Goal: Communication & Community: Connect with others

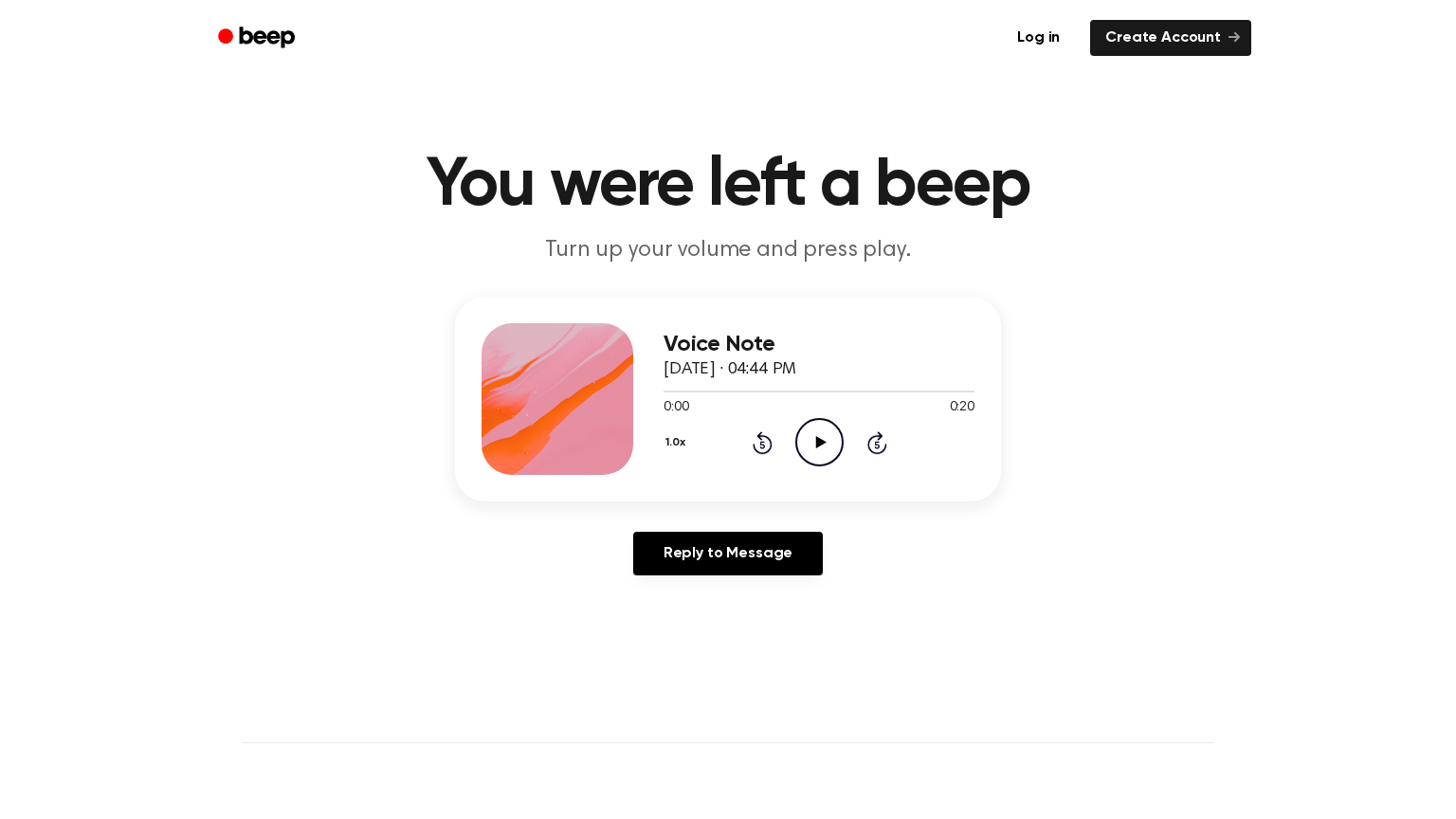
click at [471, 733] on main "You were left a beep Turn up your volume and press play. Voice Note September 1…" at bounding box center [728, 584] width 1456 height 1170
click at [808, 439] on icon "Play Audio" at bounding box center [819, 442] width 48 height 48
click at [1135, 445] on div "Voice Note September 17, 2025 · 04:44 PM 0:01 0:20 Your browser does not suppor…" at bounding box center [728, 443] width 1410 height 294
click at [833, 451] on icon "Pause Audio" at bounding box center [819, 442] width 48 height 48
click at [833, 451] on icon "Play Audio" at bounding box center [819, 442] width 48 height 48
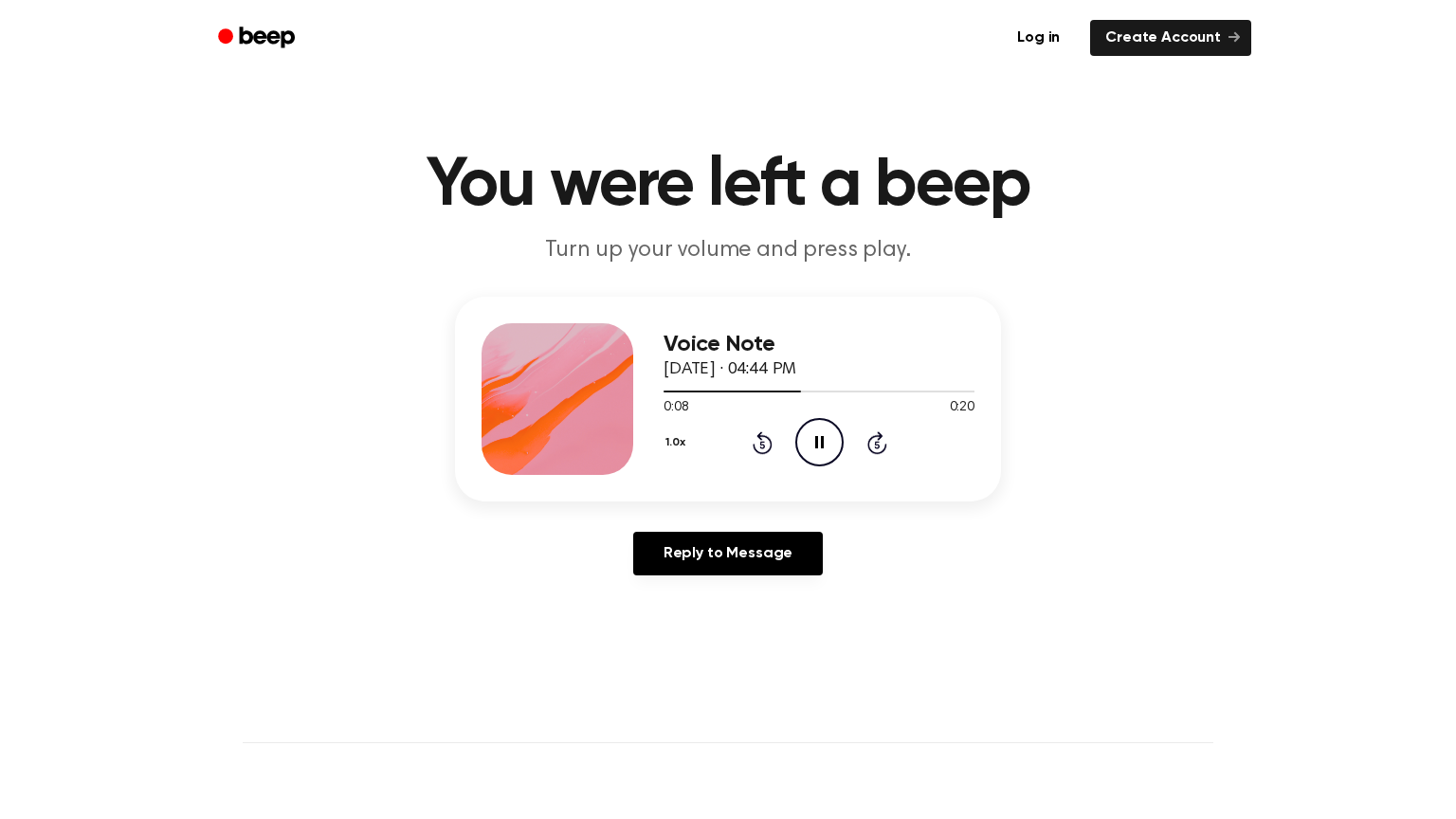
click at [604, 391] on div at bounding box center [558, 399] width 152 height 152
click at [830, 451] on icon "Play Audio" at bounding box center [819, 442] width 48 height 48
click at [804, 431] on icon "Play Audio" at bounding box center [819, 442] width 48 height 48
click at [804, 431] on icon "Pause Audio" at bounding box center [819, 442] width 48 height 48
click at [804, 431] on icon "Play Audio" at bounding box center [819, 442] width 48 height 48
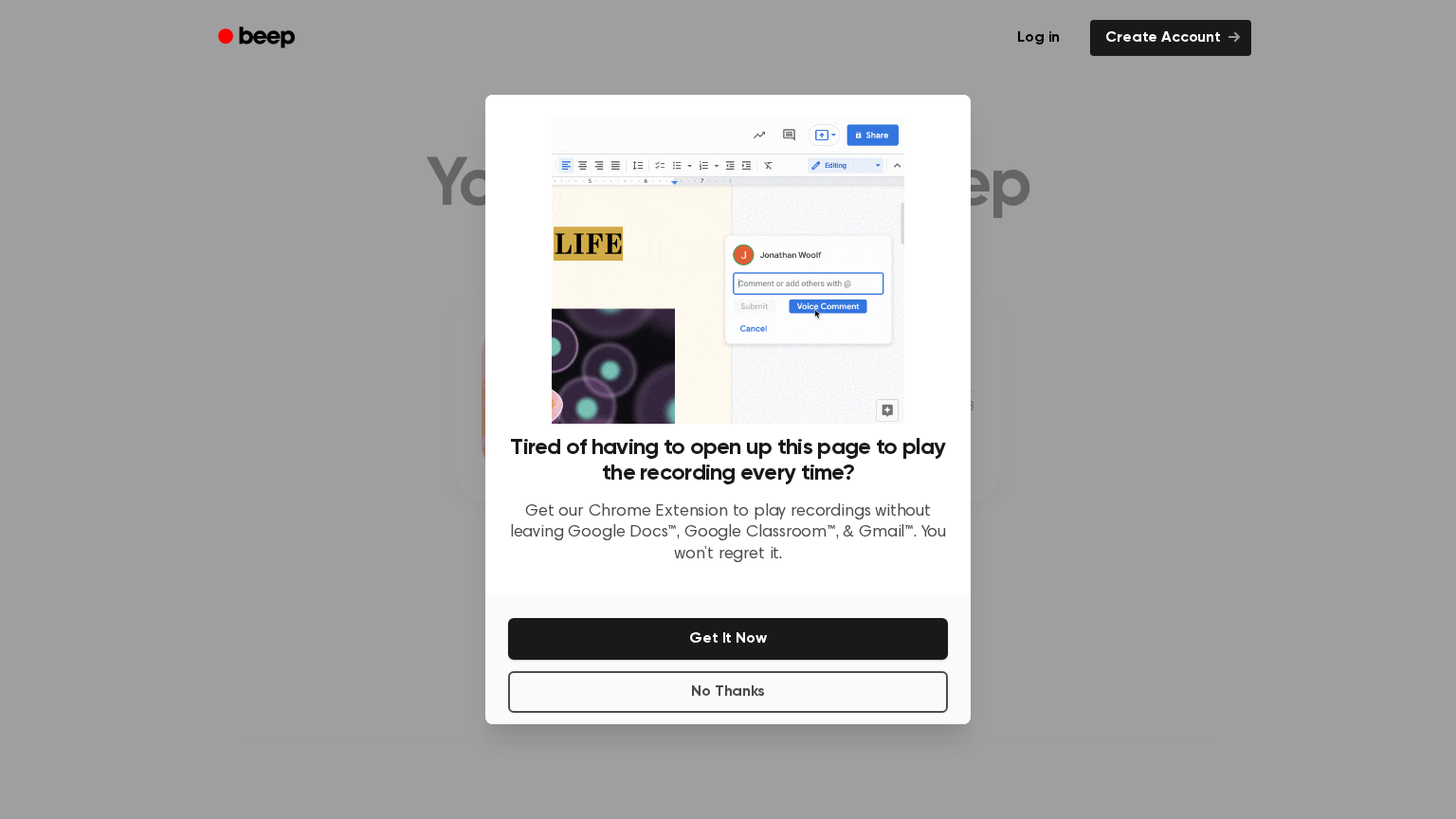
click at [1340, 592] on div at bounding box center [728, 410] width 1456 height 819
click at [851, 716] on div "No Thanks Get It Now" at bounding box center [728, 660] width 485 height 129
click at [841, 700] on button "No Thanks" at bounding box center [728, 693] width 440 height 42
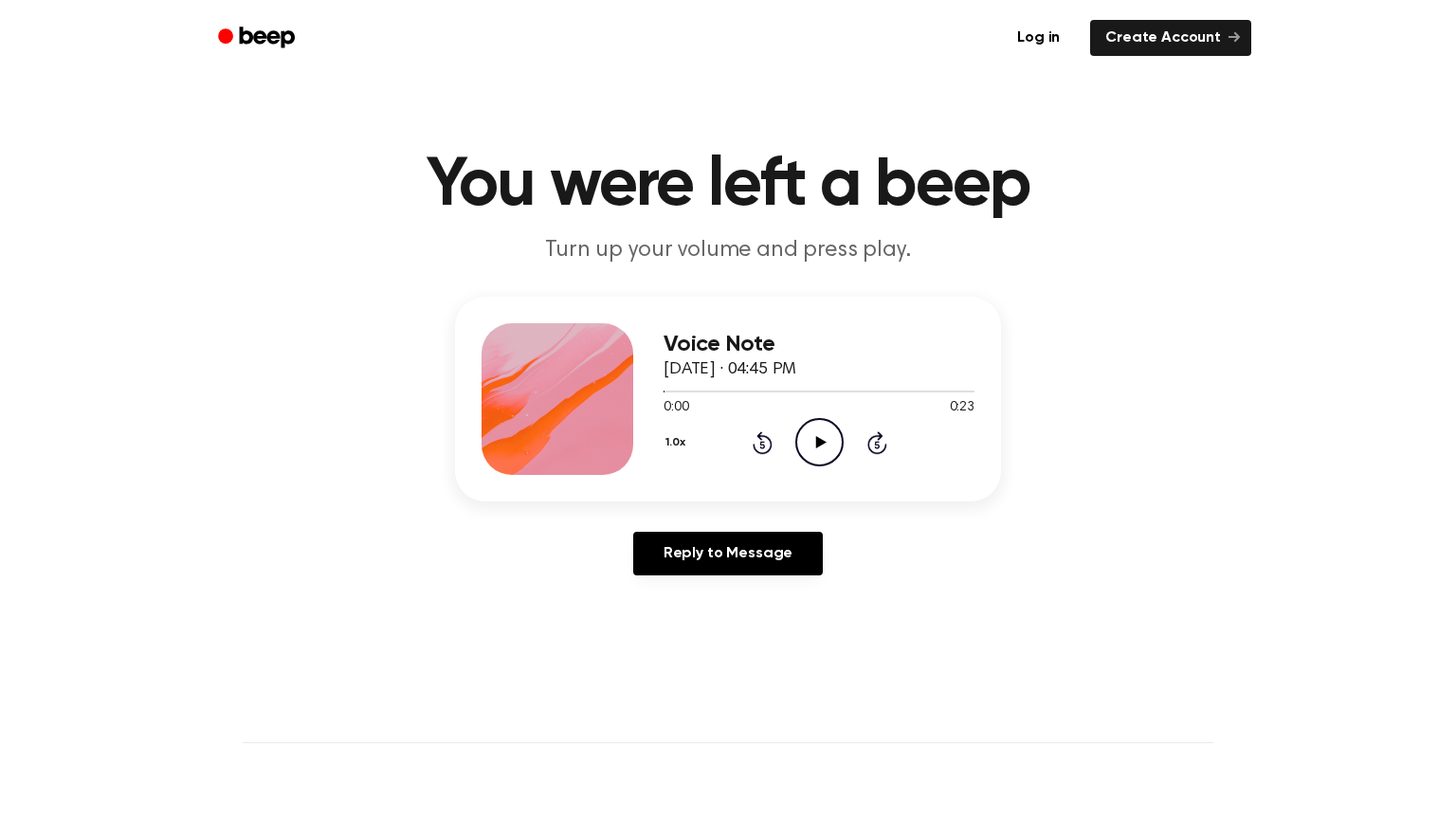
click at [799, 430] on circle at bounding box center [819, 442] width 47 height 47
click at [813, 438] on icon "Play Audio" at bounding box center [819, 442] width 48 height 48
click at [800, 433] on icon "Pause Audio" at bounding box center [819, 442] width 48 height 48
click at [799, 462] on icon "Play Audio" at bounding box center [819, 442] width 48 height 48
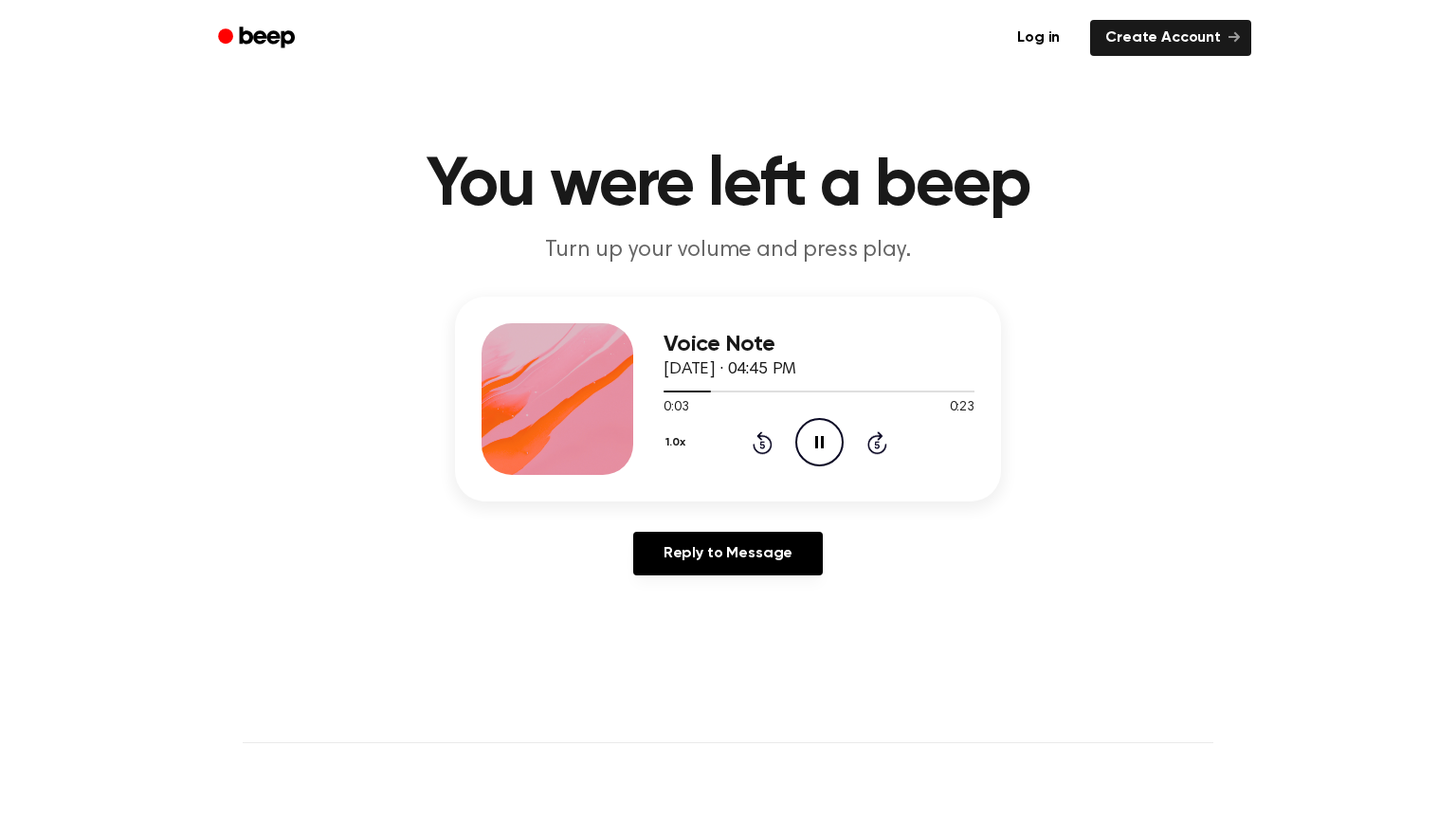
click at [771, 445] on icon at bounding box center [762, 443] width 20 height 23
click at [768, 445] on icon at bounding box center [762, 443] width 20 height 23
click at [764, 439] on icon "Rewind 5 seconds" at bounding box center [762, 443] width 21 height 25
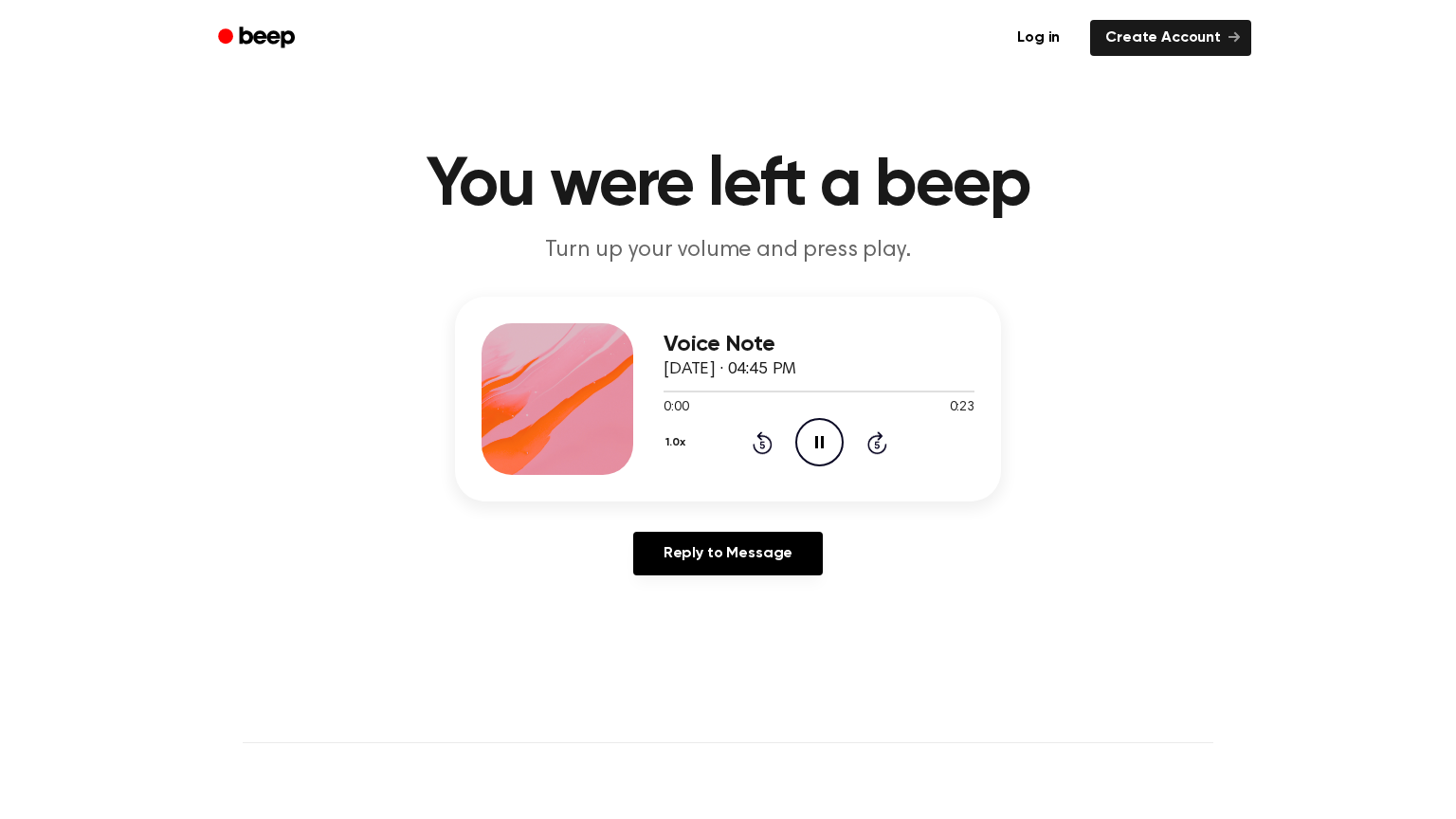
click at [764, 439] on icon "Rewind 5 seconds" at bounding box center [762, 443] width 21 height 25
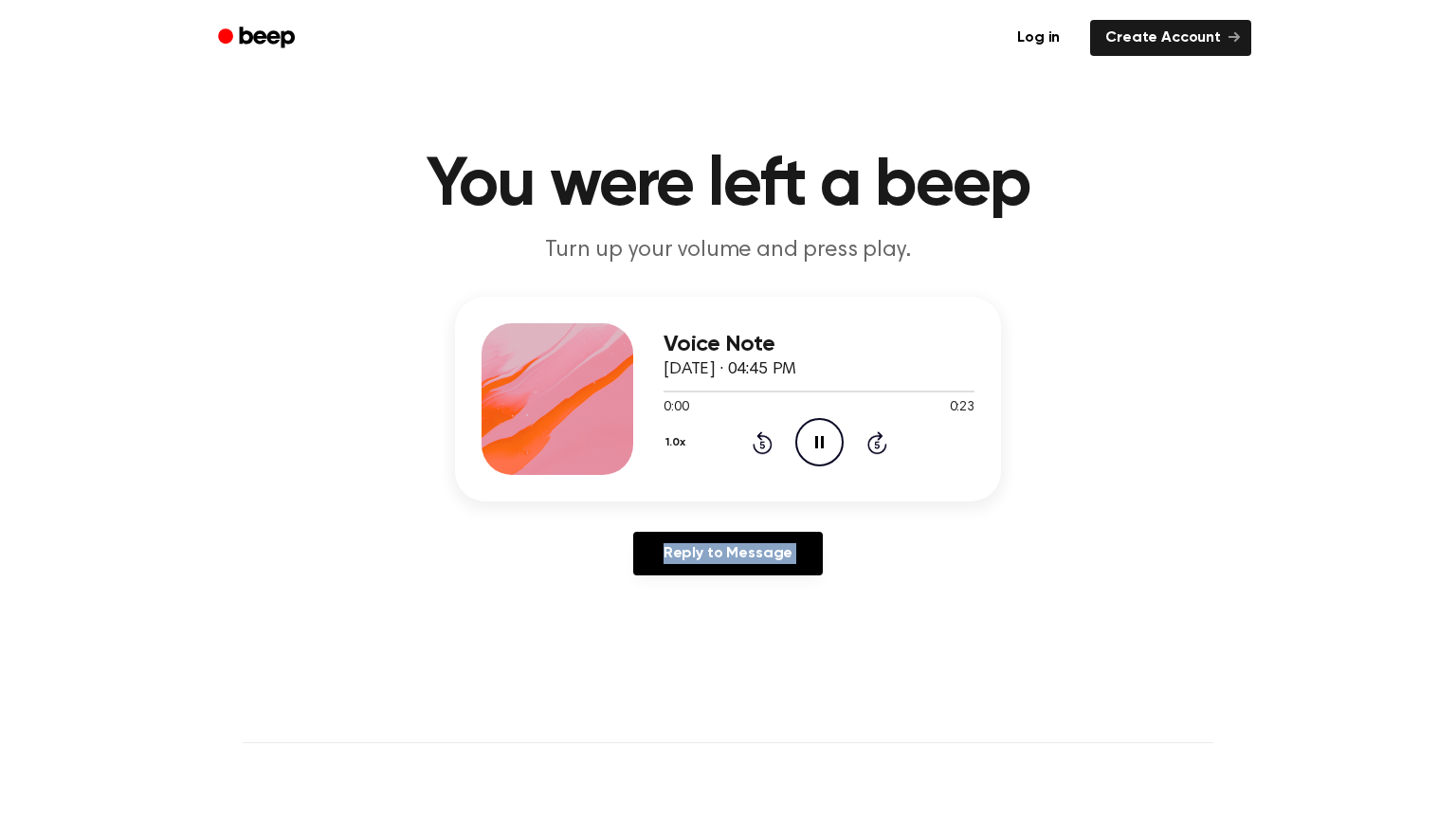
click at [764, 439] on icon "Rewind 5 seconds" at bounding box center [762, 443] width 21 height 25
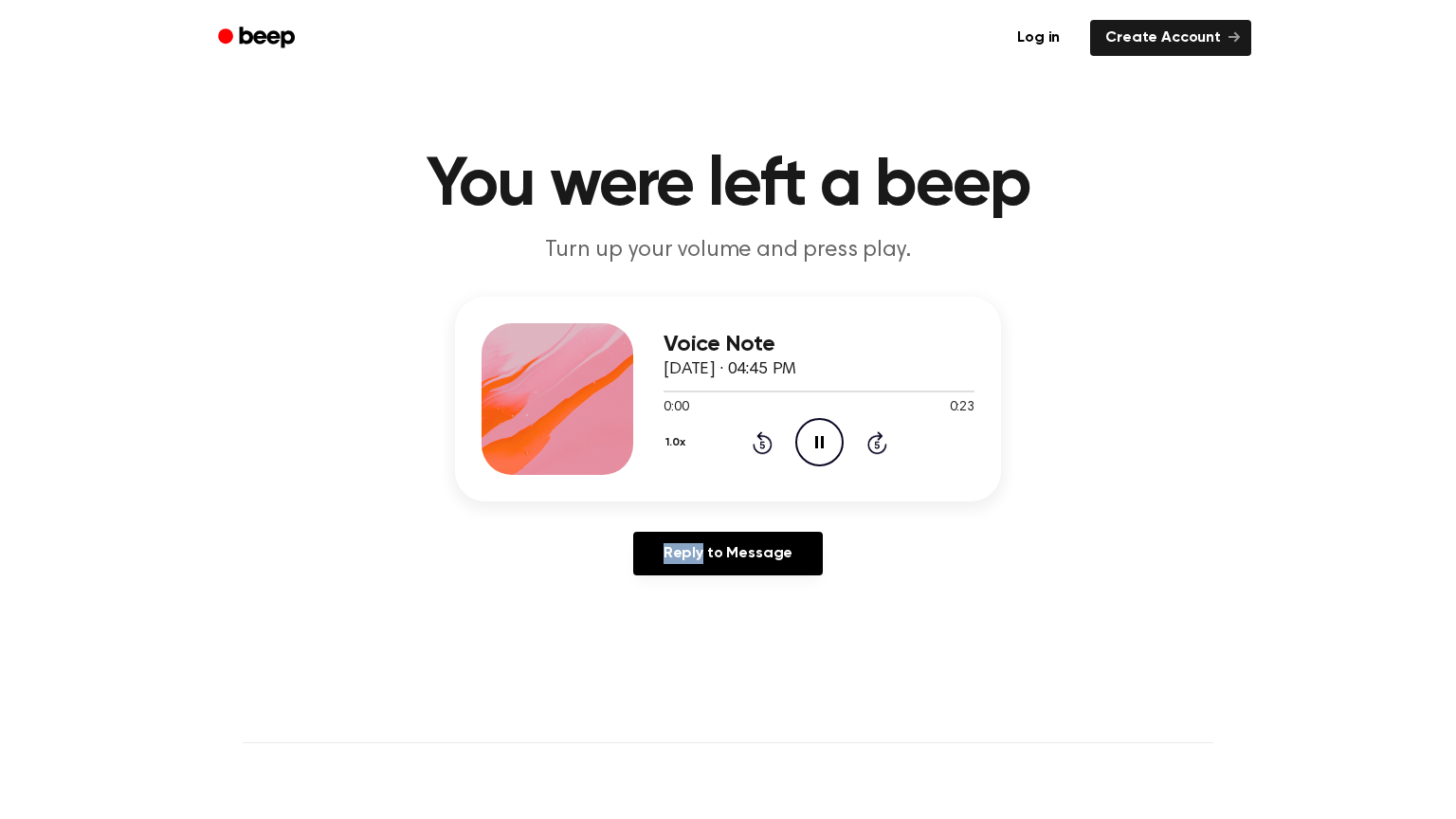
click at [764, 439] on icon "Rewind 5 seconds" at bounding box center [762, 443] width 21 height 25
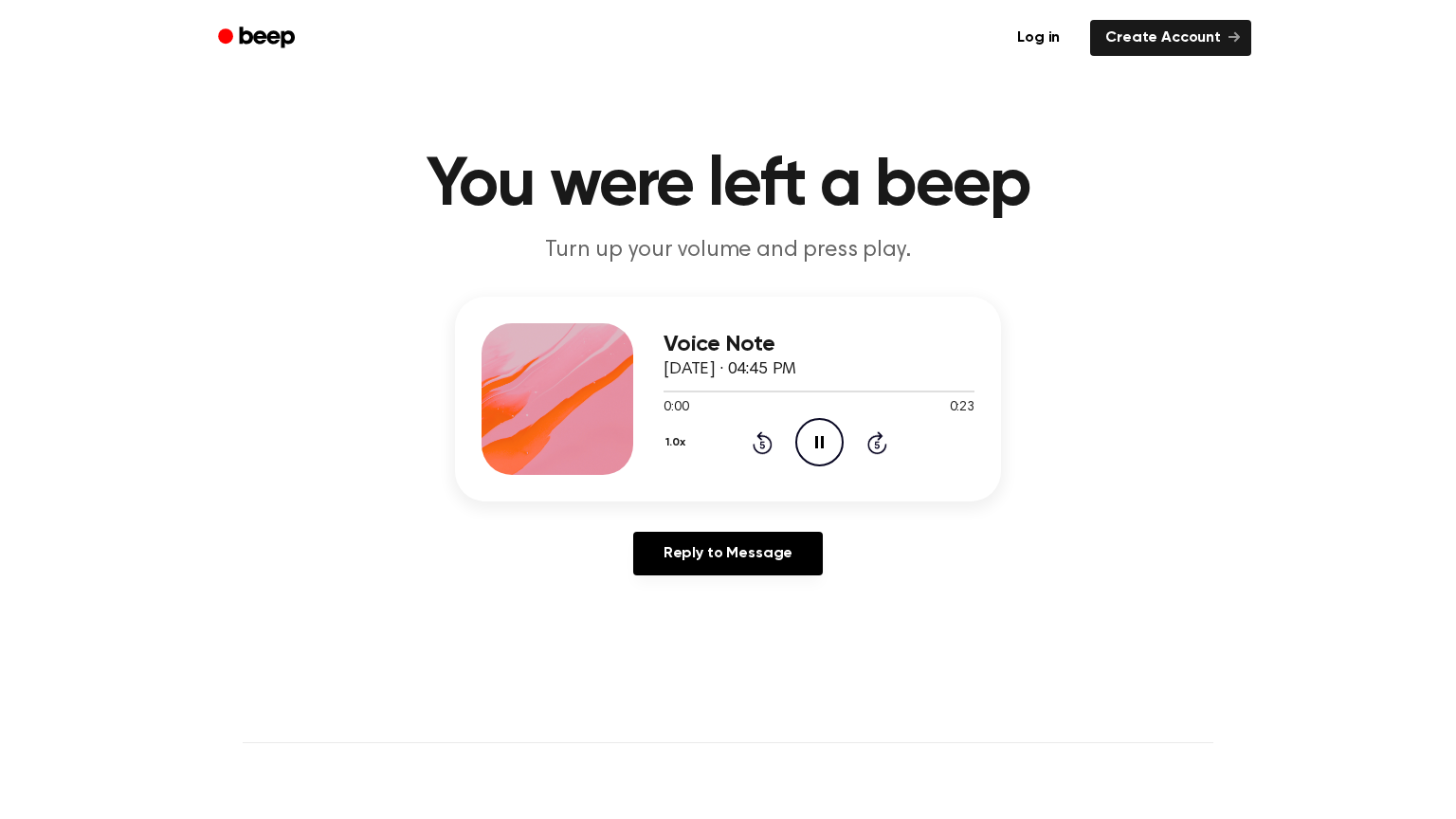
click at [764, 439] on icon "Rewind 5 seconds" at bounding box center [762, 443] width 21 height 25
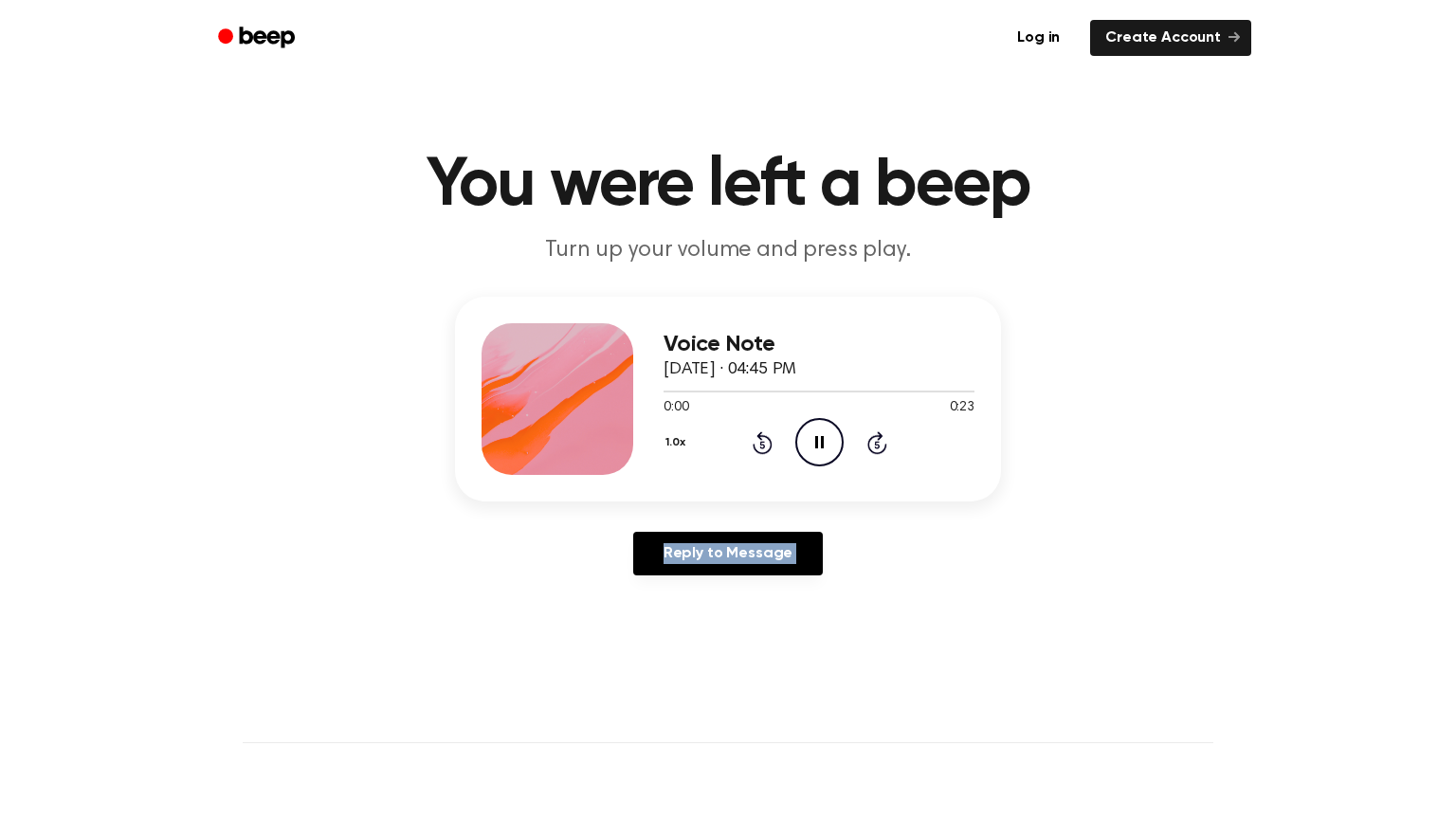
click at [764, 439] on icon "Rewind 5 seconds" at bounding box center [762, 443] width 21 height 25
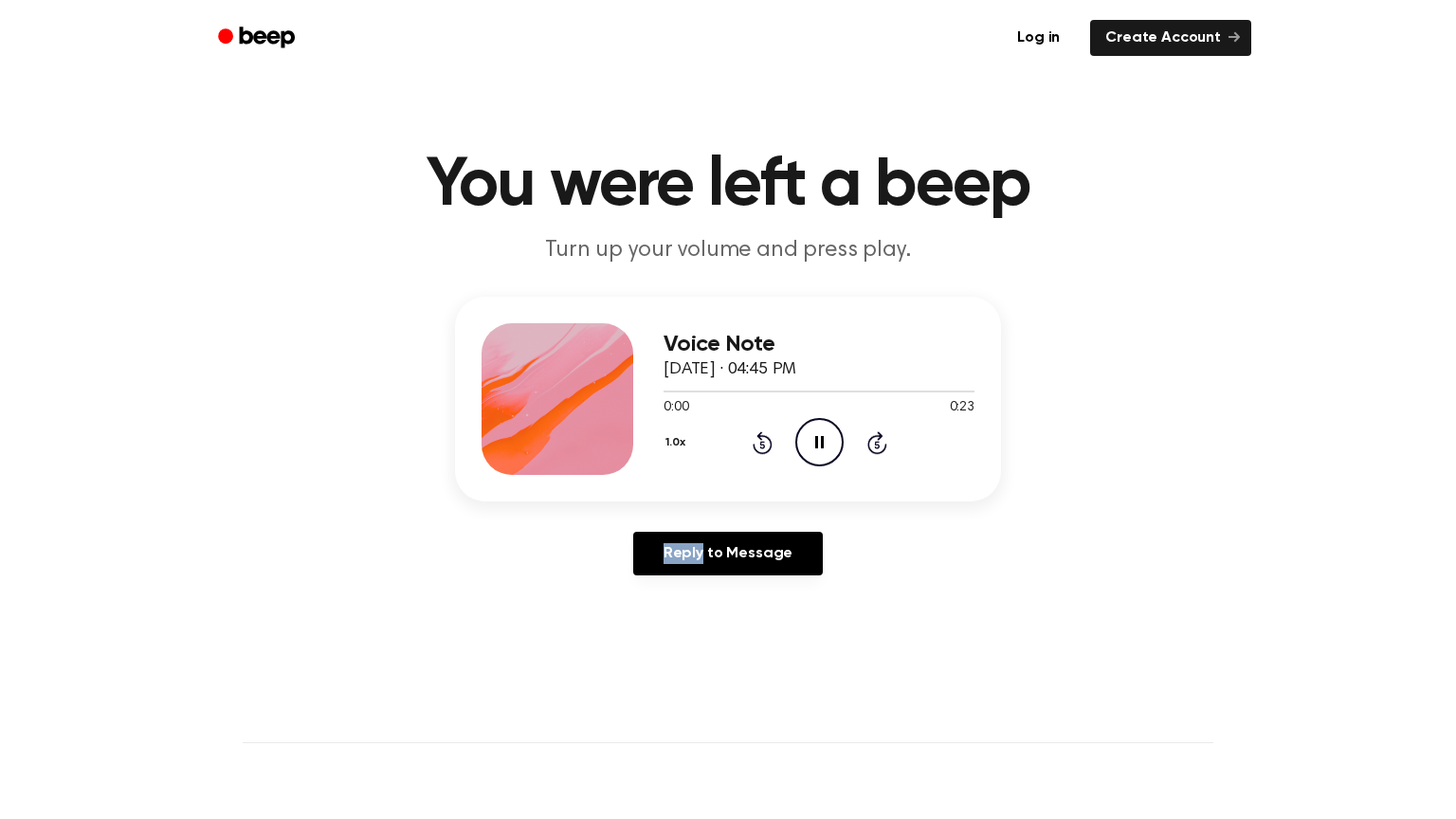
click at [764, 439] on icon "Rewind 5 seconds" at bounding box center [762, 443] width 21 height 25
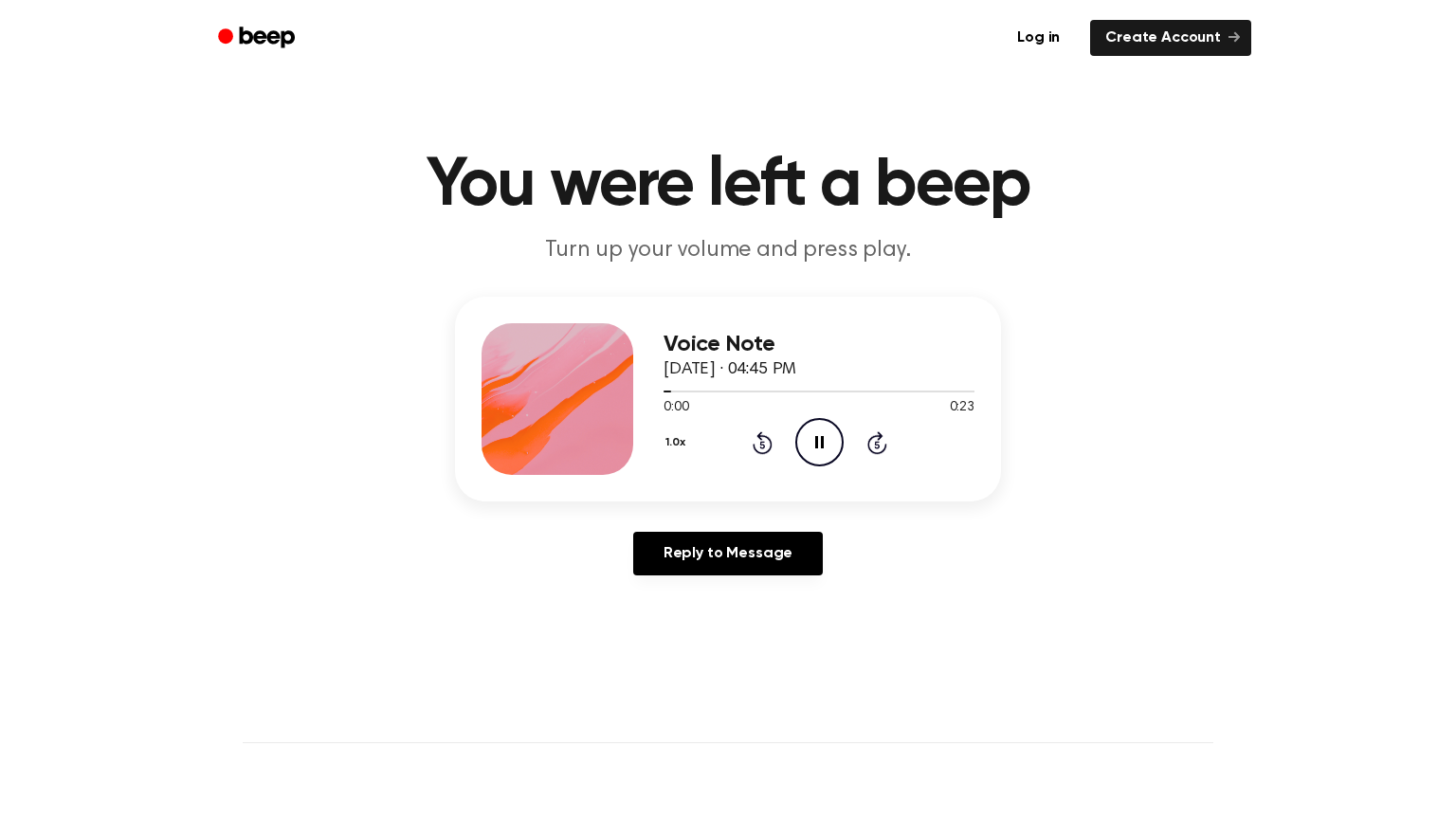
click at [764, 439] on icon "Rewind 5 seconds" at bounding box center [762, 443] width 21 height 25
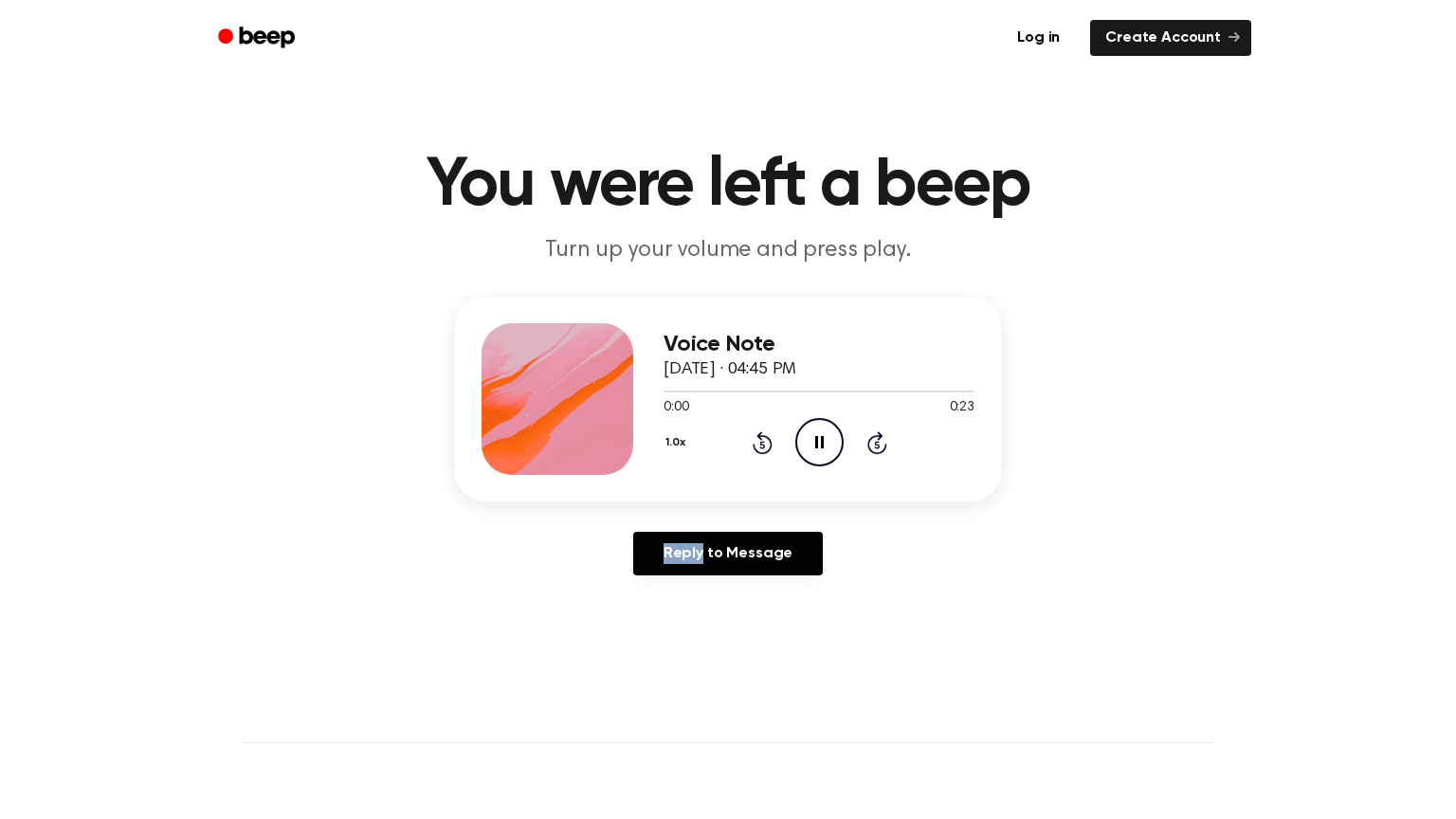
click at [764, 439] on icon "Rewind 5 seconds" at bounding box center [762, 443] width 21 height 25
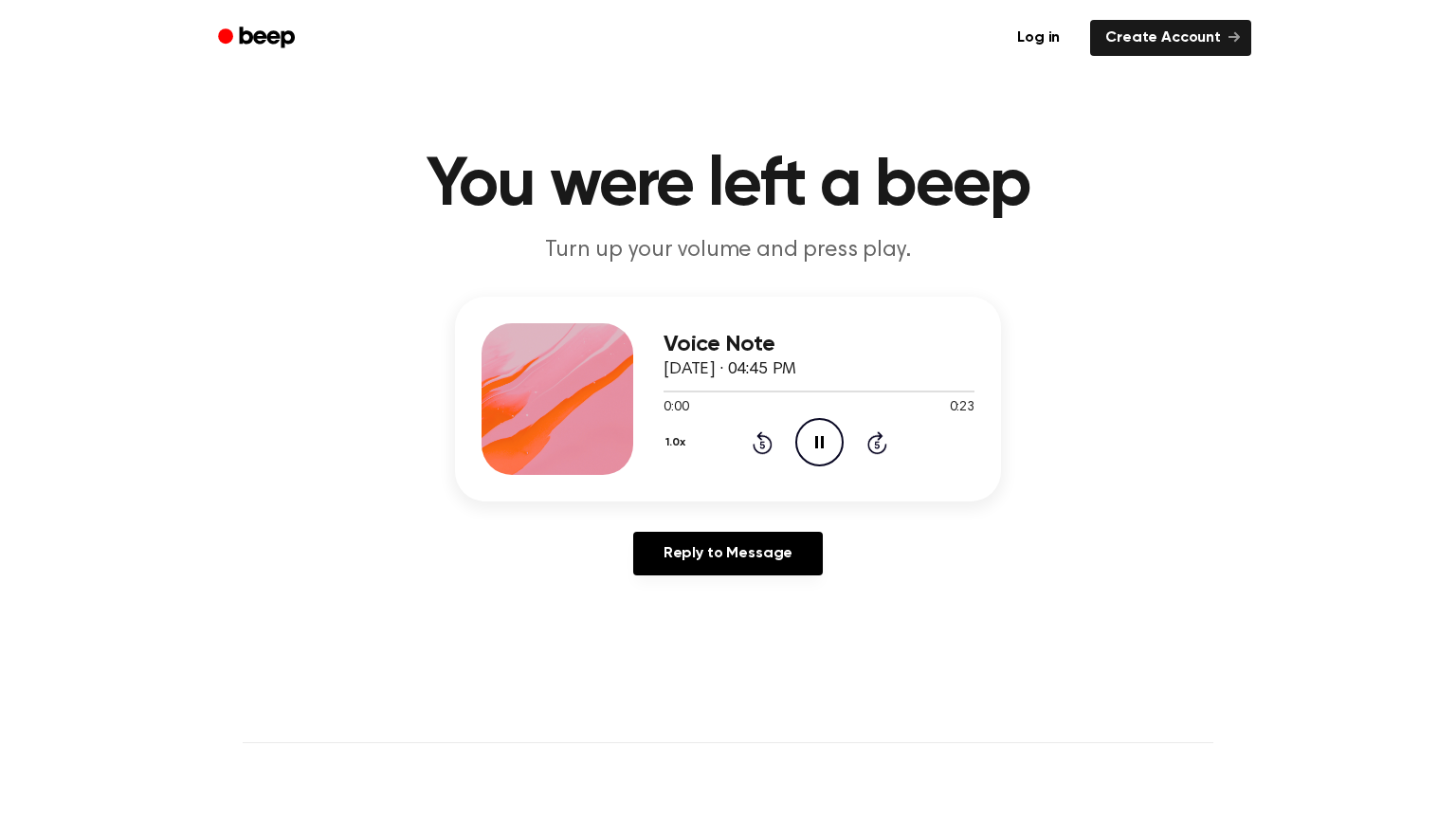
click at [764, 439] on icon "Rewind 5 seconds" at bounding box center [762, 443] width 21 height 25
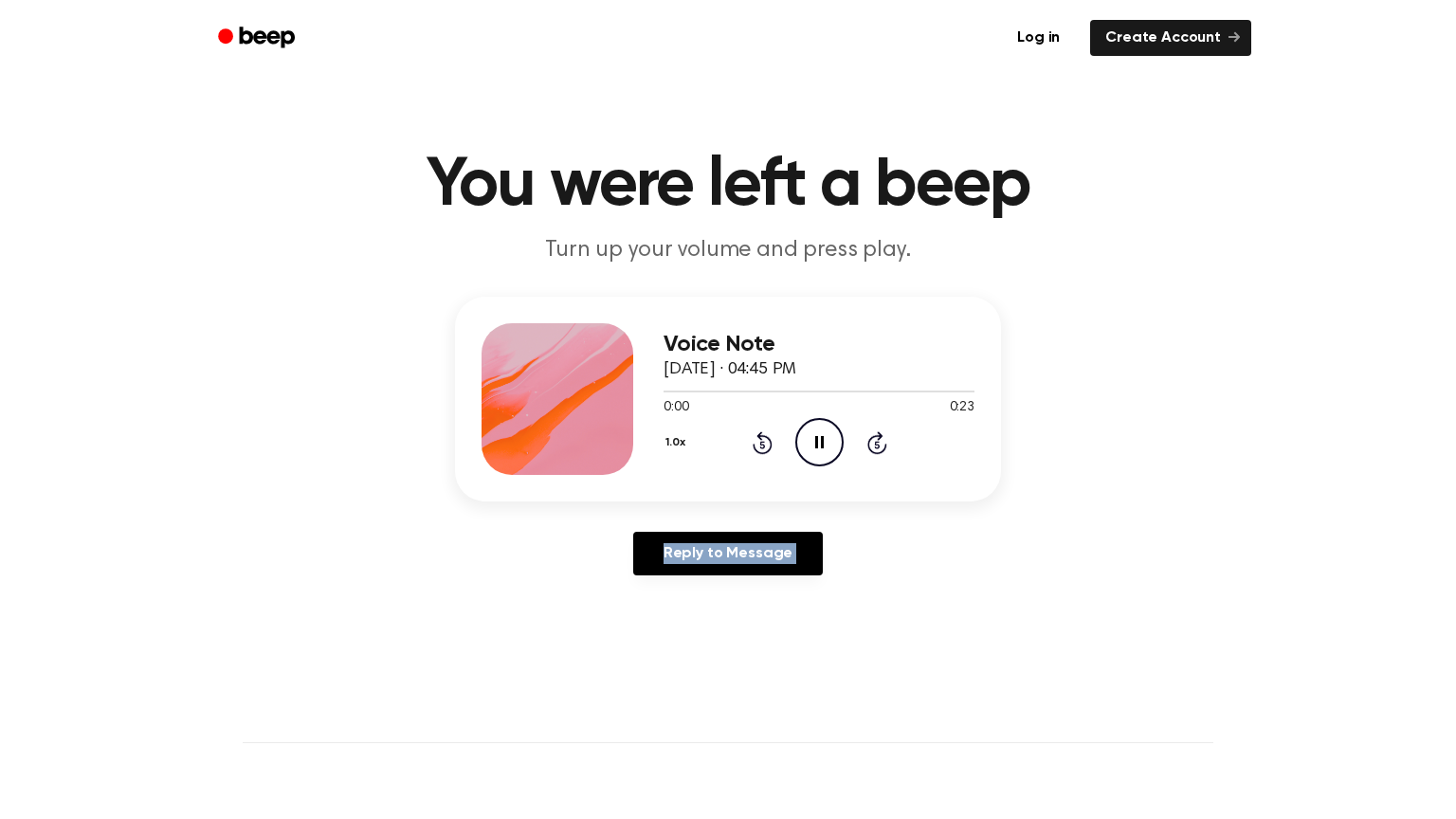
click at [764, 439] on icon "Rewind 5 seconds" at bounding box center [762, 443] width 21 height 25
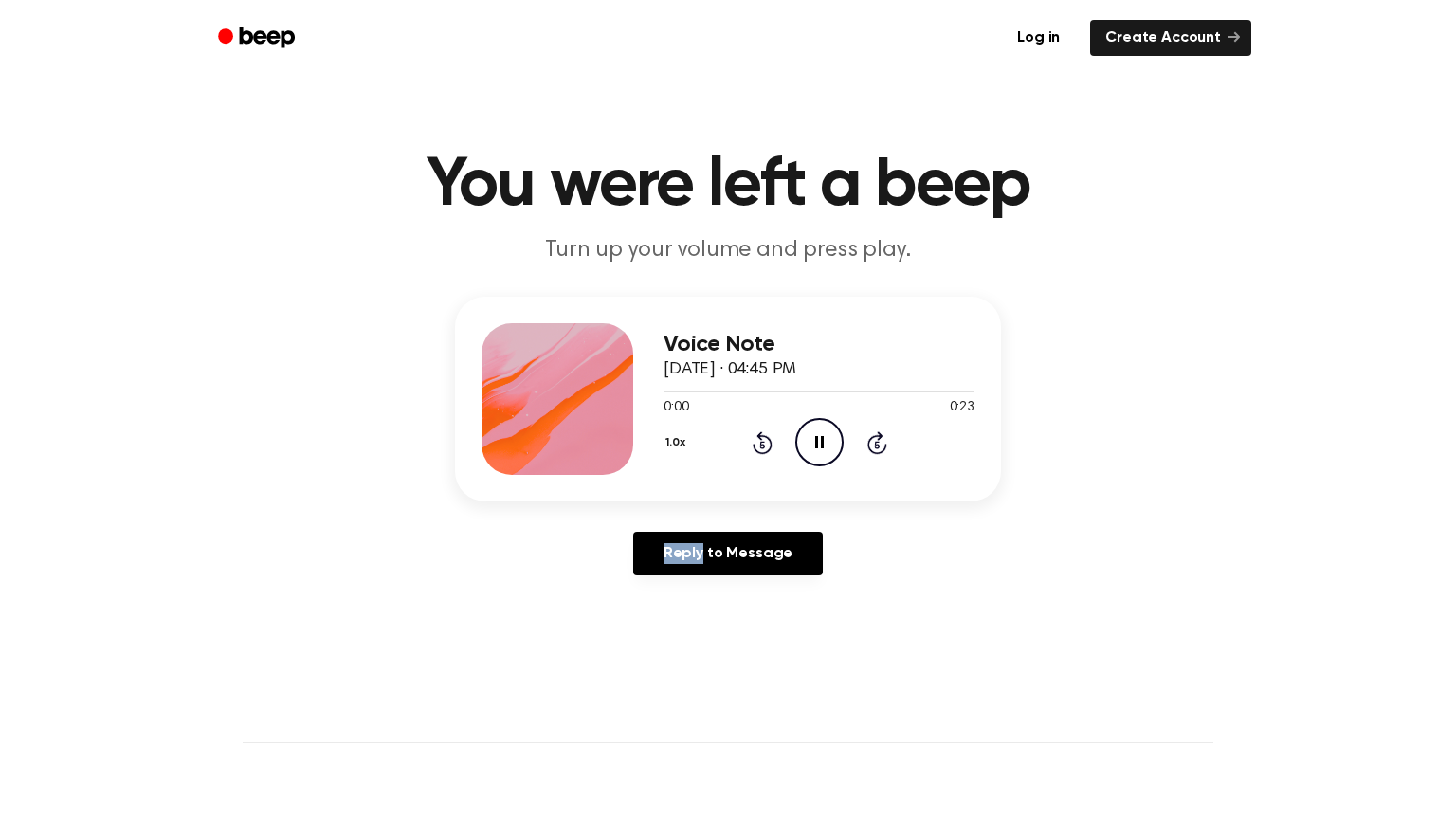
click at [764, 439] on icon "Rewind 5 seconds" at bounding box center [762, 443] width 21 height 25
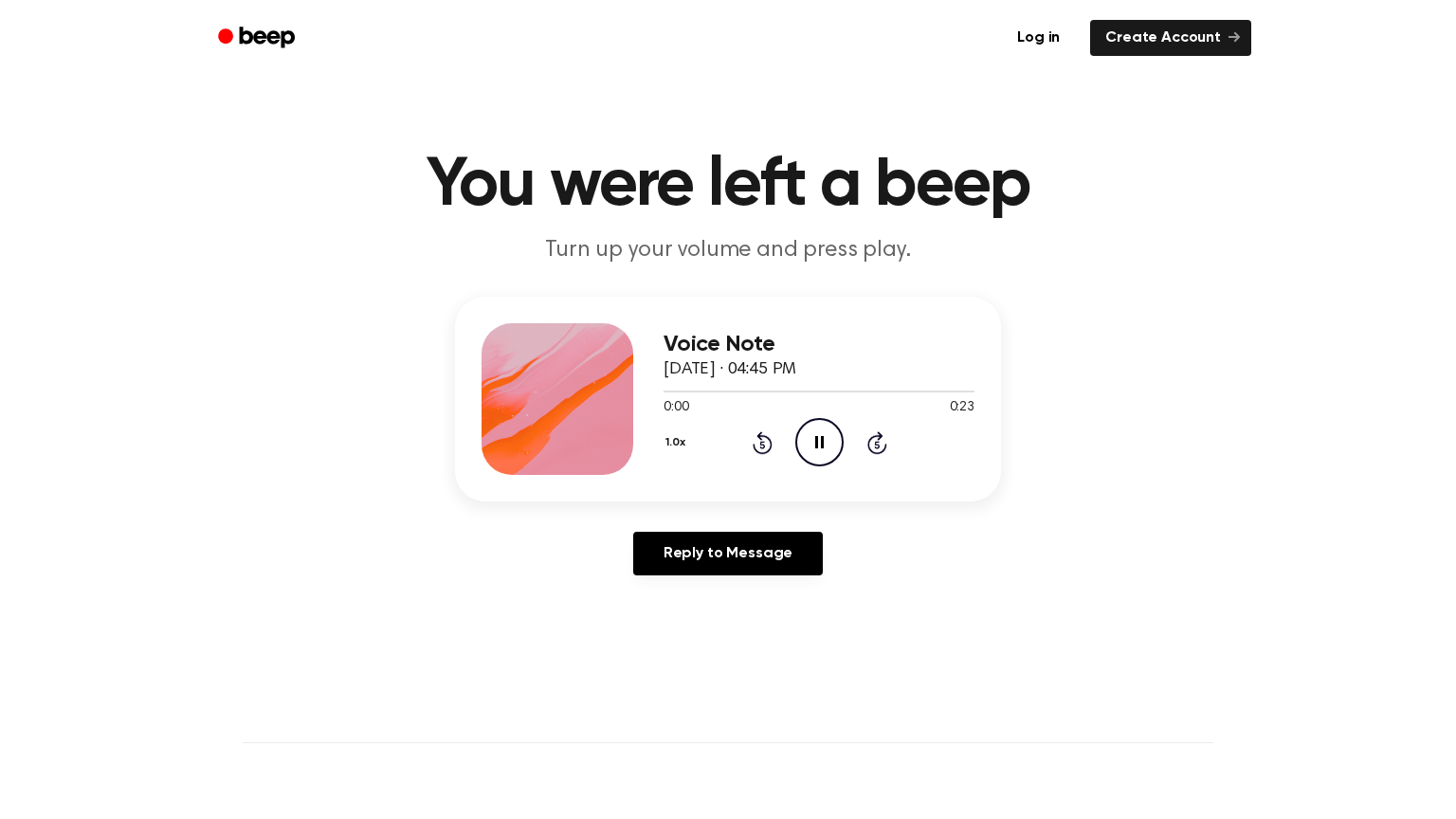
click at [764, 439] on icon "Rewind 5 seconds" at bounding box center [762, 443] width 21 height 25
click at [764, 440] on icon "Rewind 5 seconds" at bounding box center [762, 443] width 21 height 25
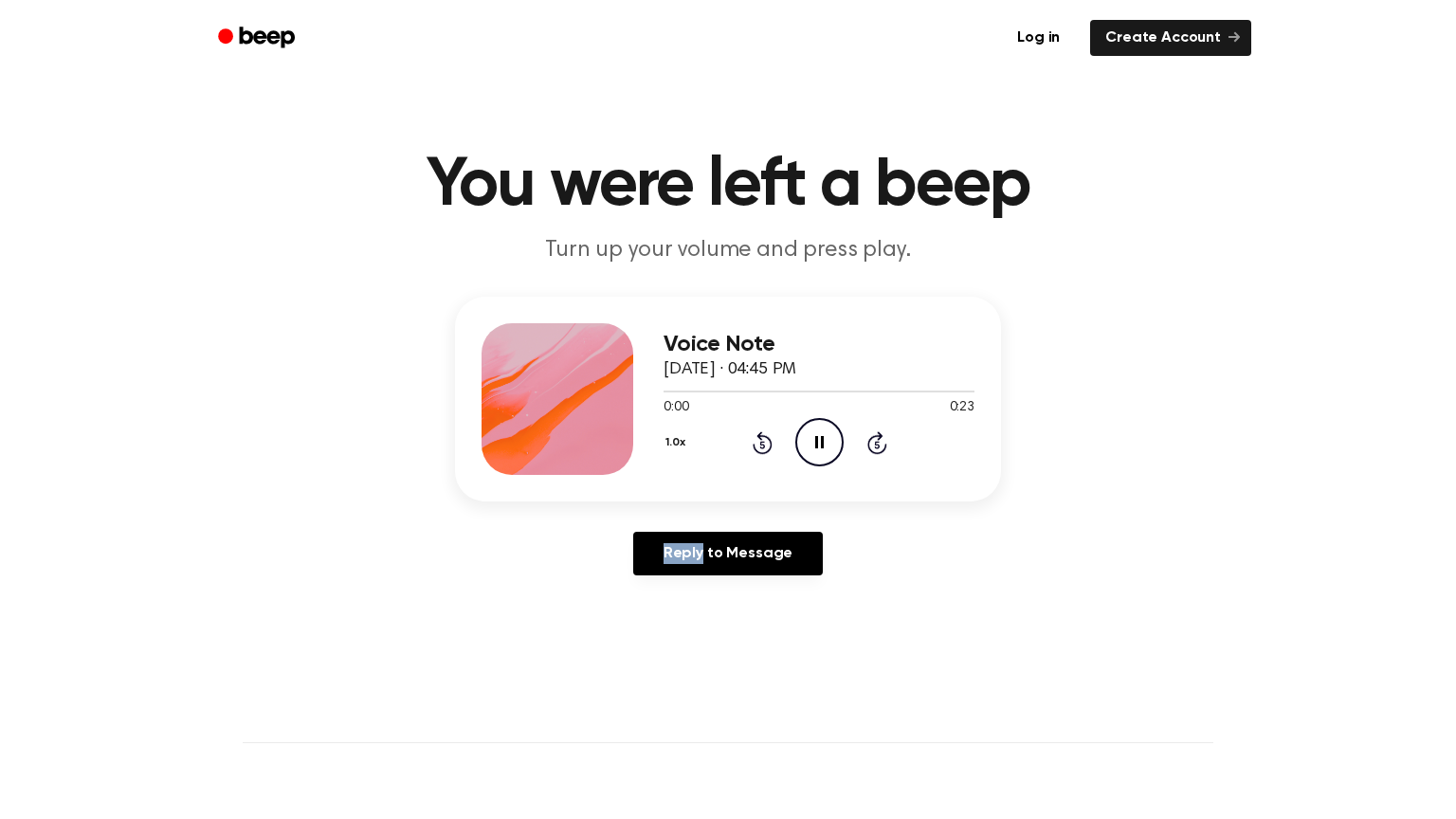
click at [764, 440] on icon "Rewind 5 seconds" at bounding box center [762, 443] width 21 height 25
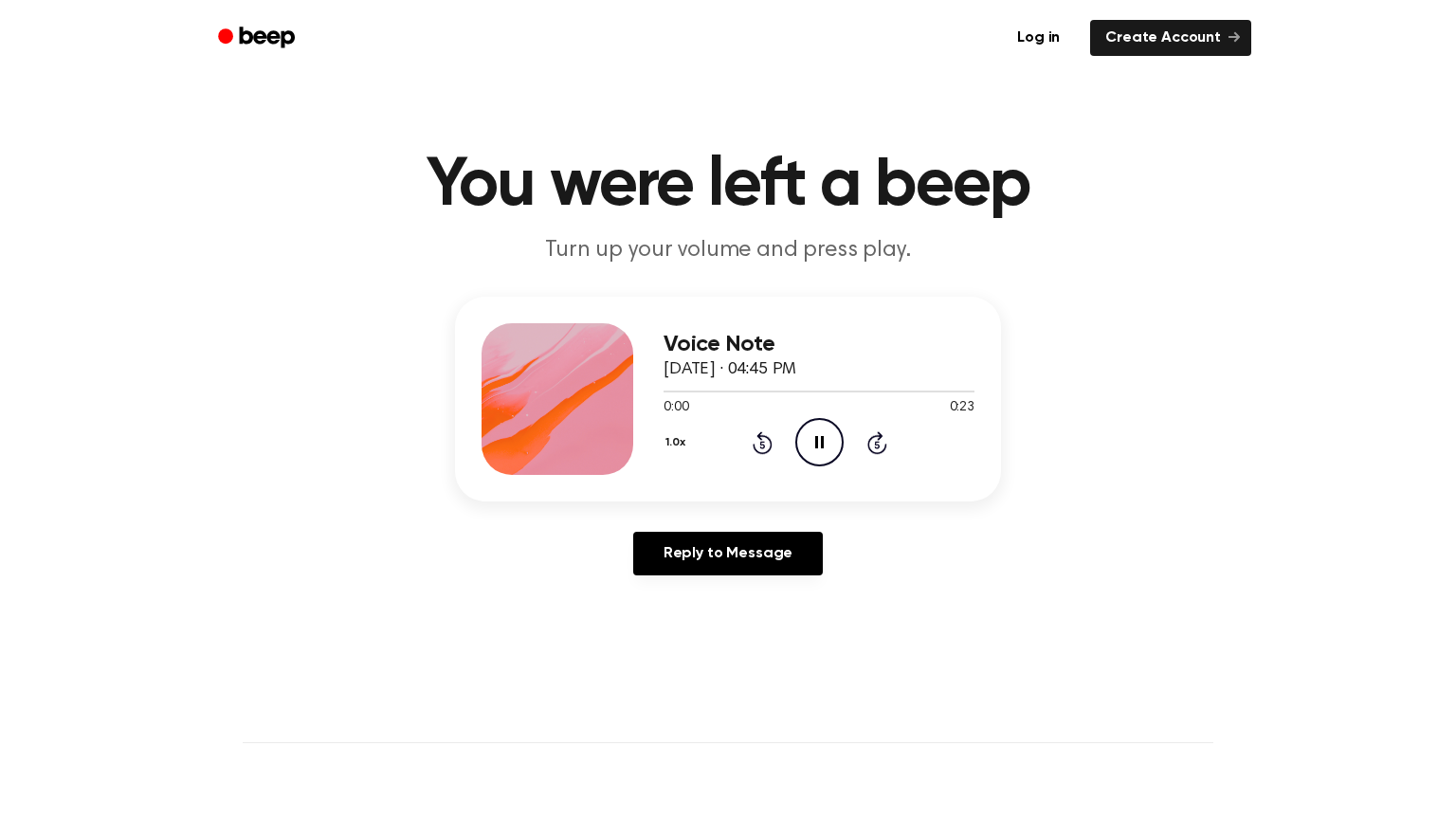
click at [764, 440] on icon "Rewind 5 seconds" at bounding box center [762, 443] width 21 height 25
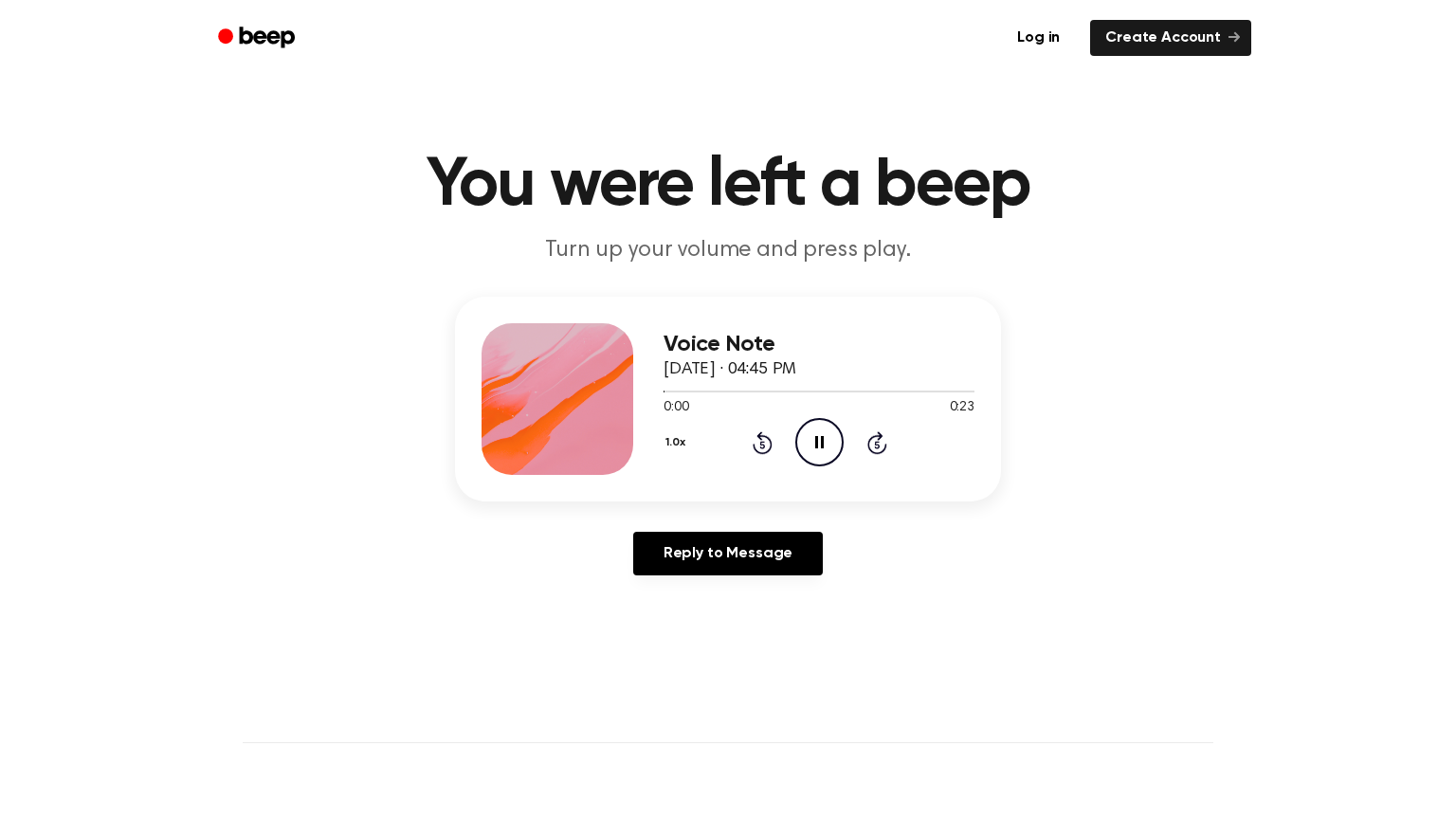
click at [764, 440] on icon "Rewind 5 seconds" at bounding box center [762, 443] width 21 height 25
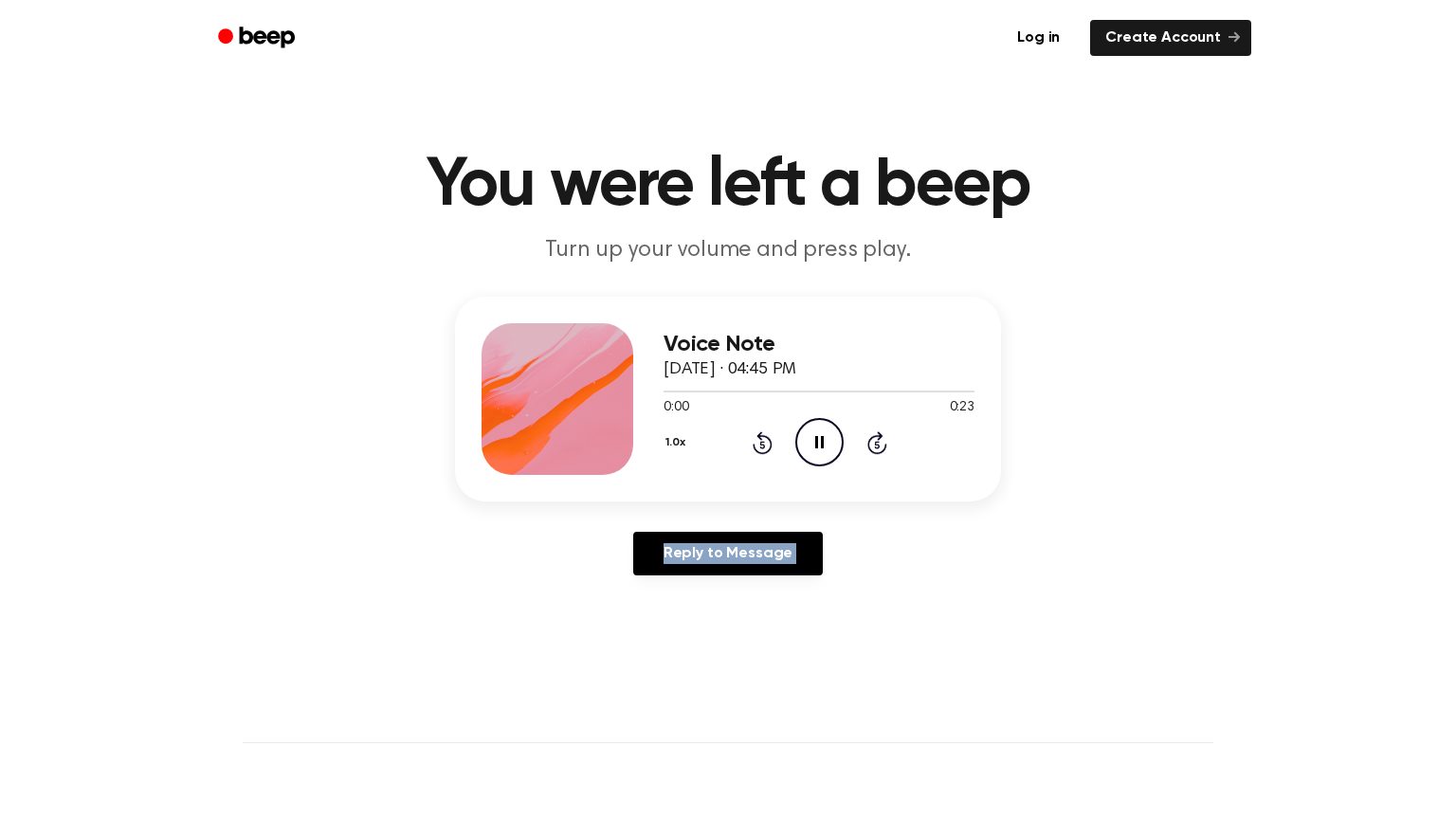
click at [764, 440] on icon "Rewind 5 seconds" at bounding box center [762, 443] width 21 height 25
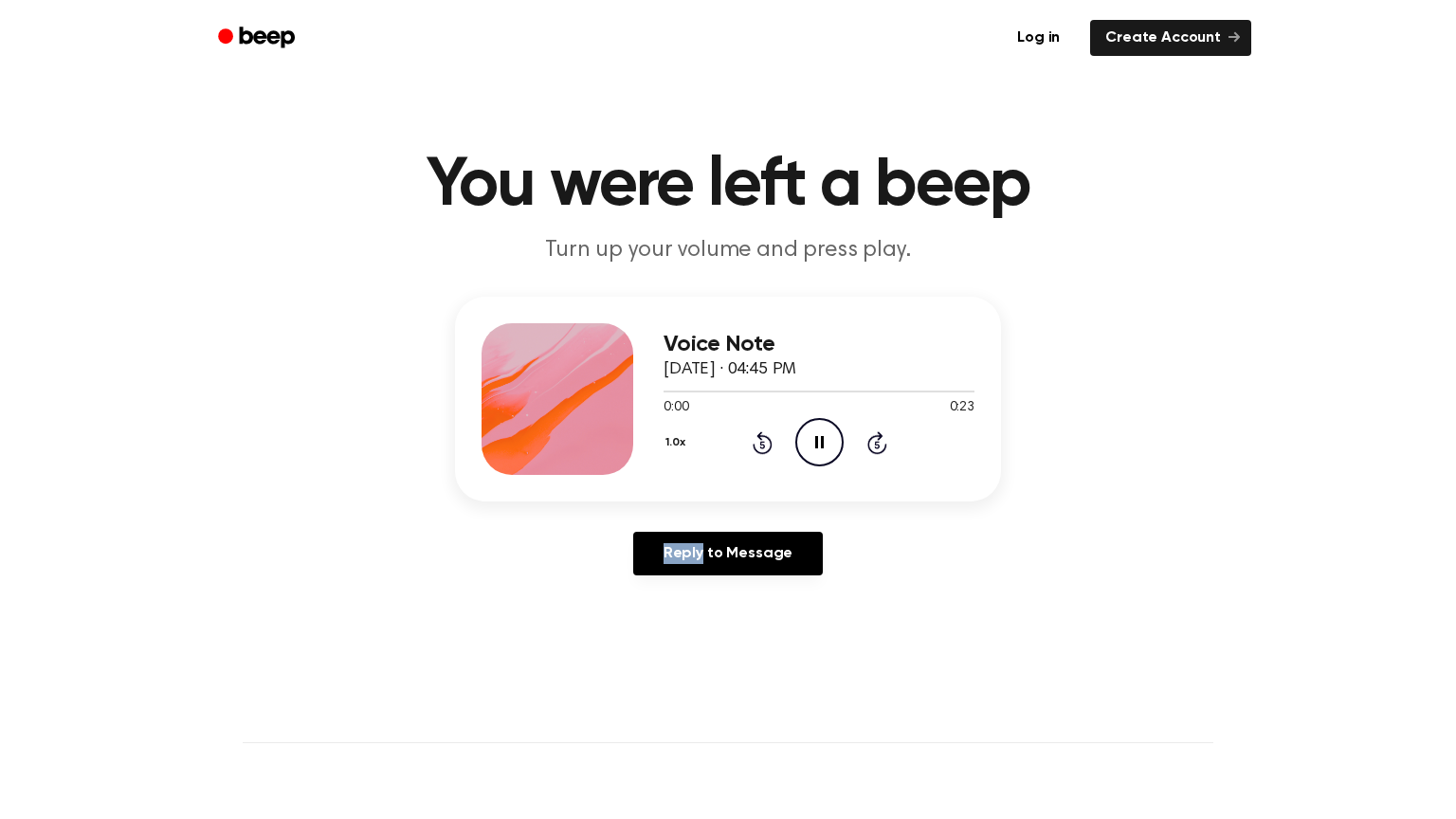
click at [764, 440] on icon "Rewind 5 seconds" at bounding box center [762, 443] width 21 height 25
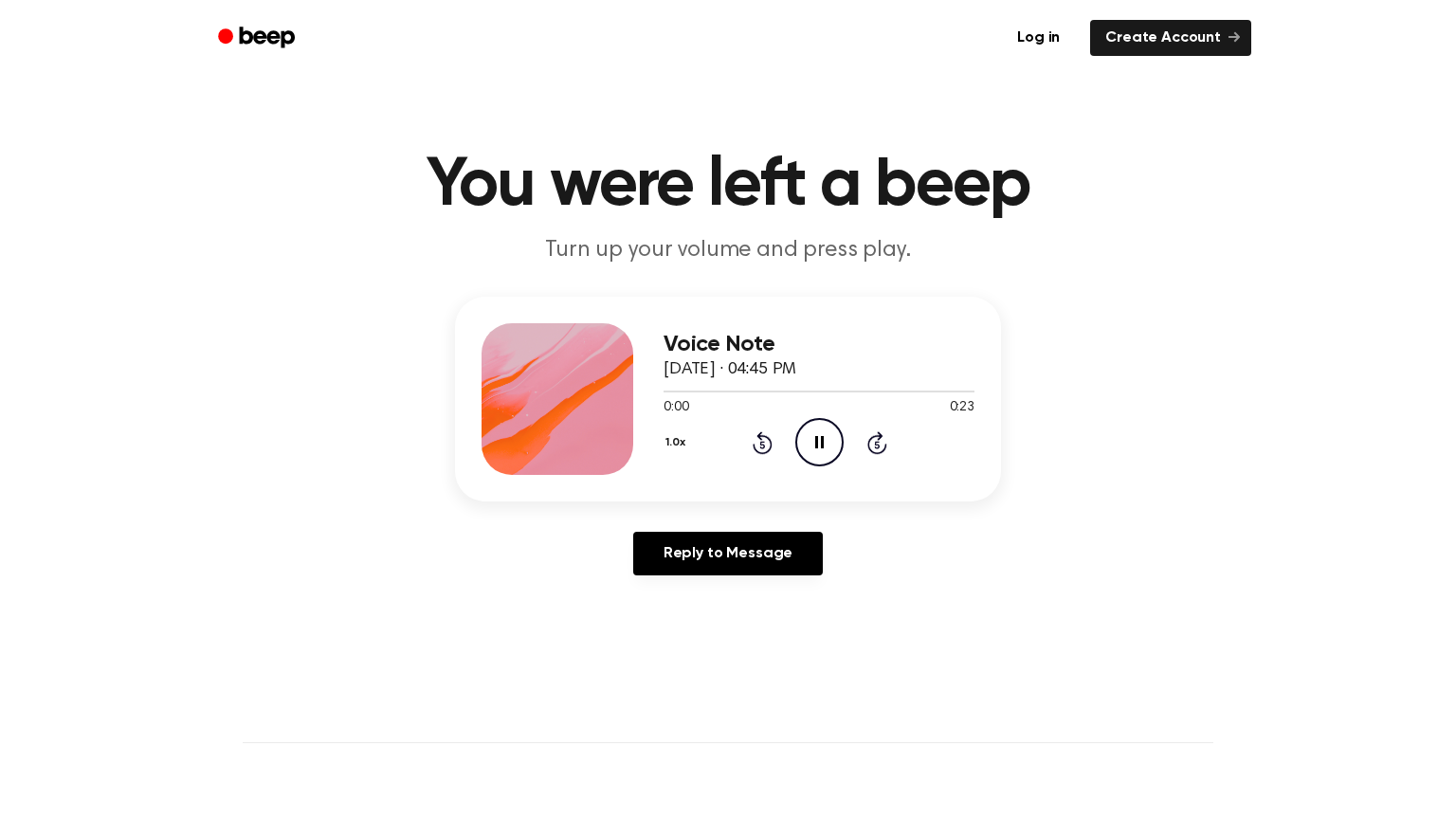
click at [764, 440] on icon "Rewind 5 seconds" at bounding box center [762, 443] width 21 height 25
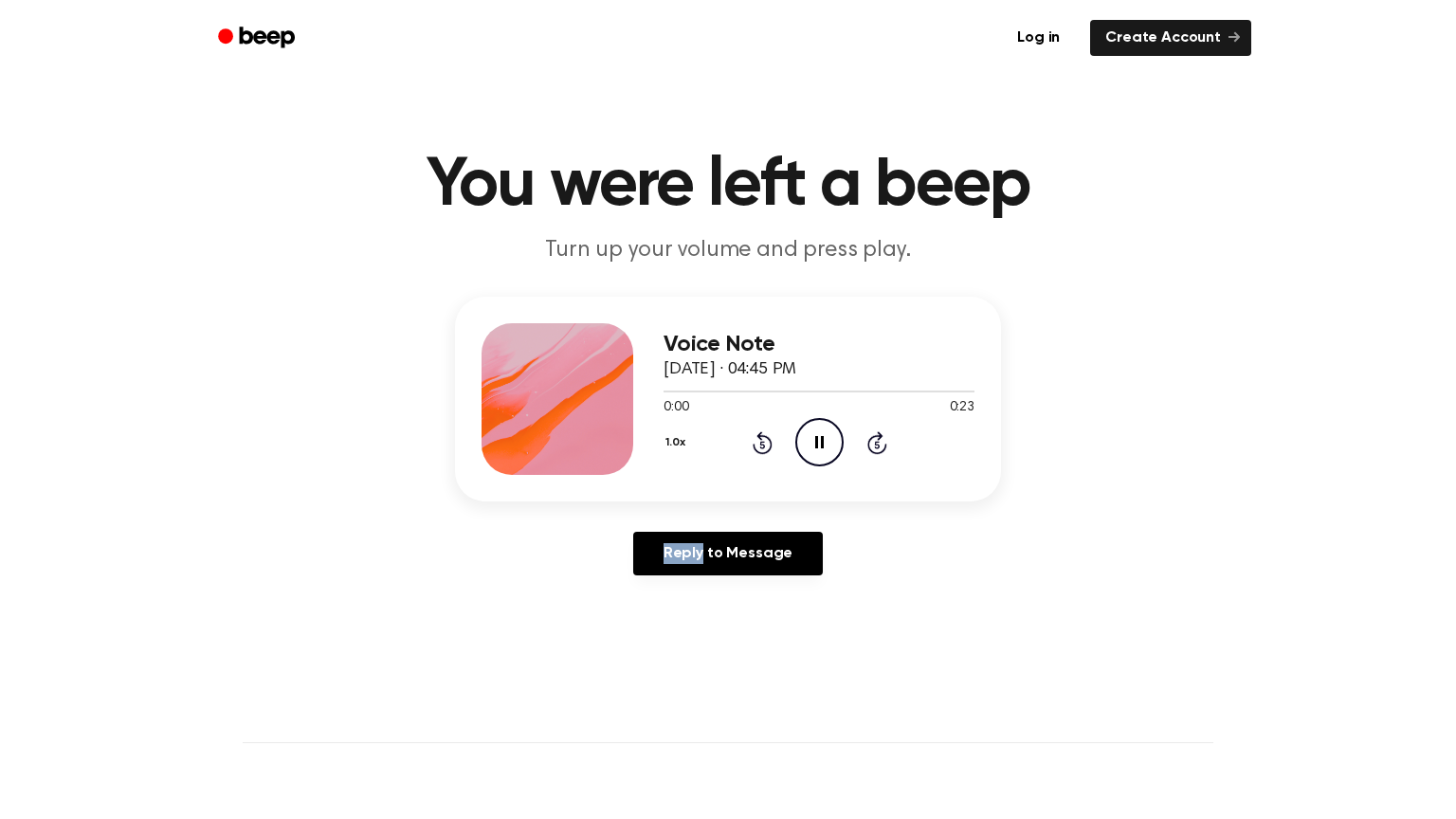
click at [764, 440] on icon "Rewind 5 seconds" at bounding box center [762, 443] width 21 height 25
click at [751, 579] on div "Reply to Message" at bounding box center [728, 562] width 546 height 59
click at [740, 559] on link "Reply to Message" at bounding box center [728, 554] width 190 height 44
click at [782, 430] on div "1.0x Rewind 5 seconds Play Audio Skip 5 seconds" at bounding box center [819, 442] width 311 height 48
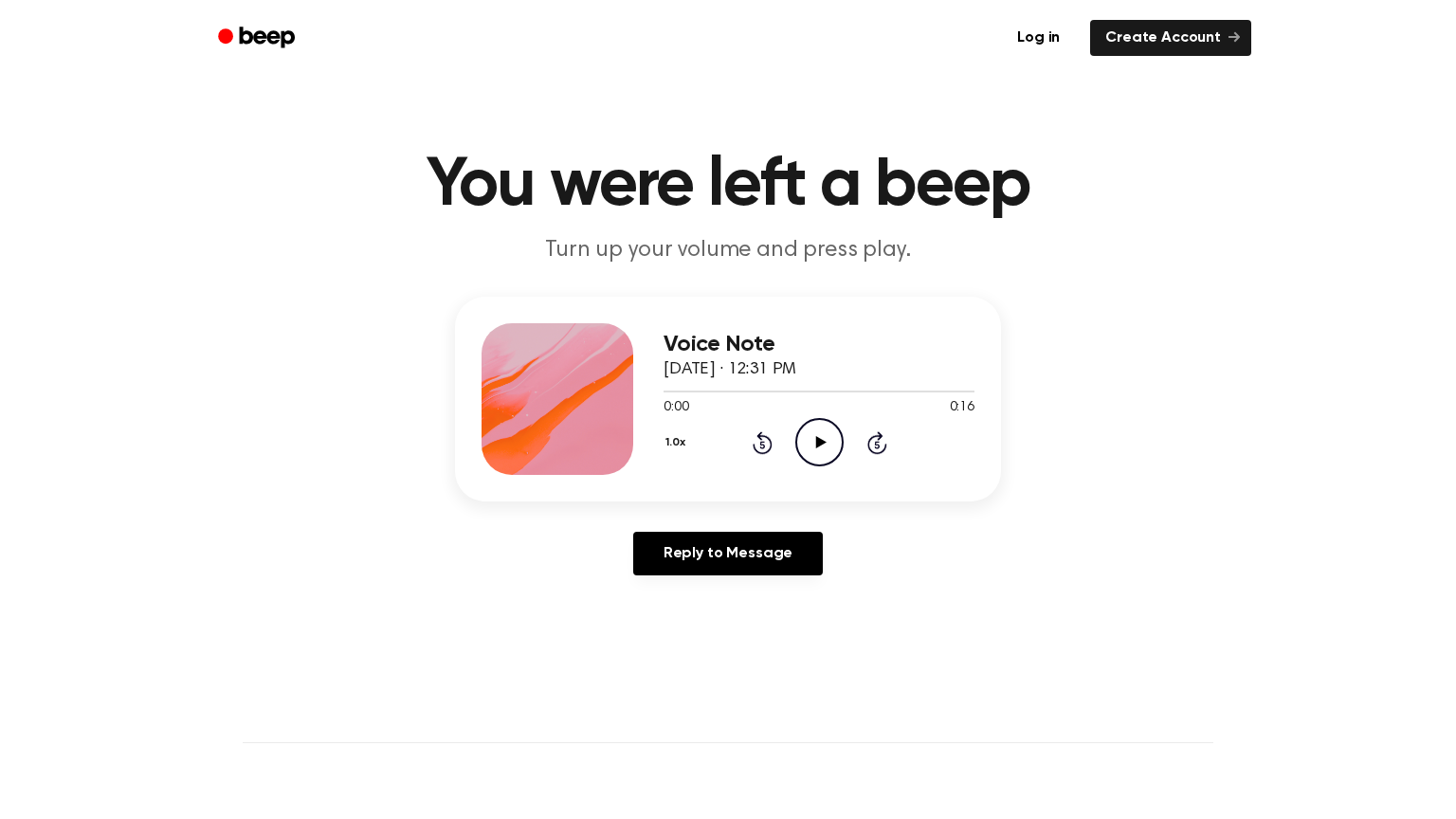
click at [810, 447] on icon "Play Audio" at bounding box center [819, 442] width 48 height 48
click at [833, 446] on icon "Play Audio" at bounding box center [819, 442] width 48 height 48
